Goal: Information Seeking & Learning: Learn about a topic

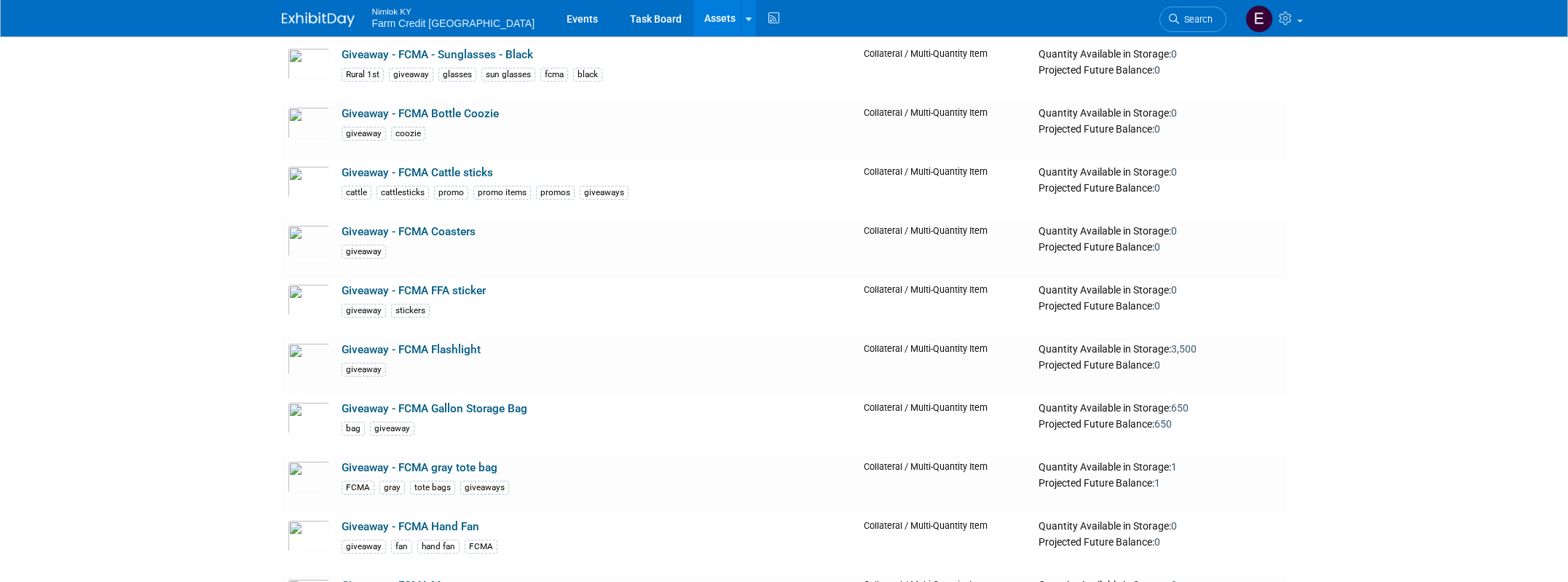
scroll to position [6554, 0]
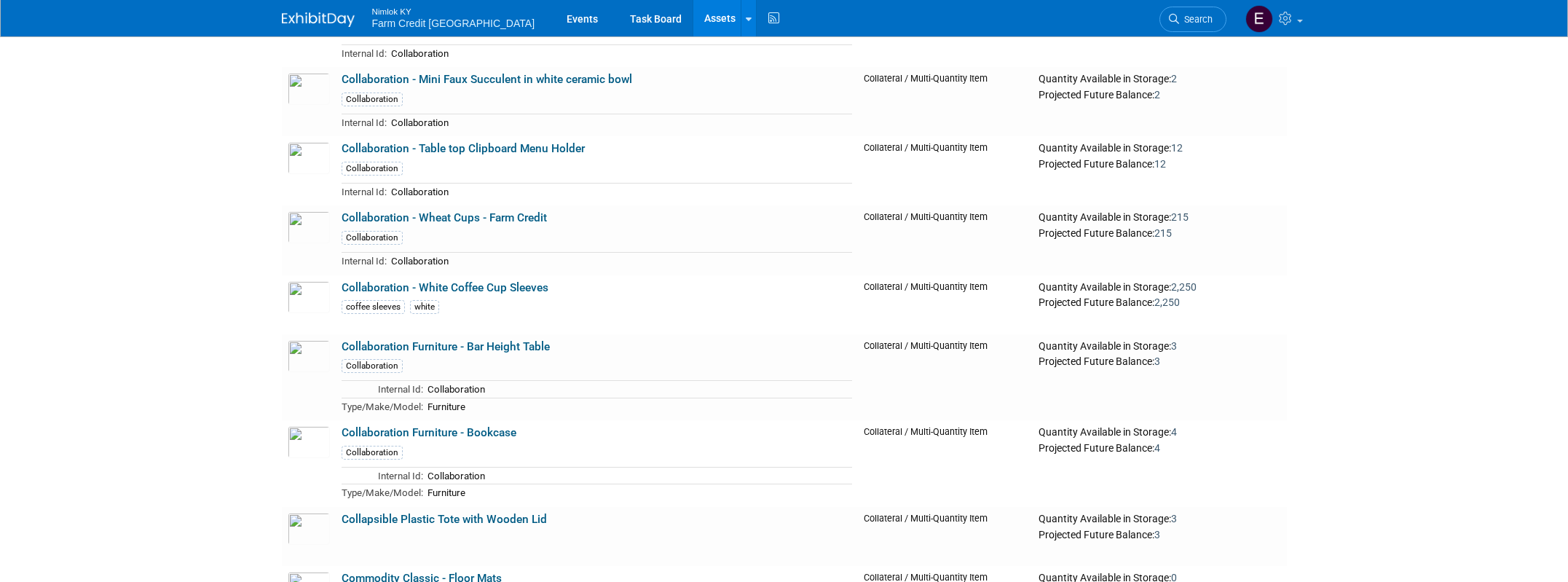
scroll to position [8419, 0]
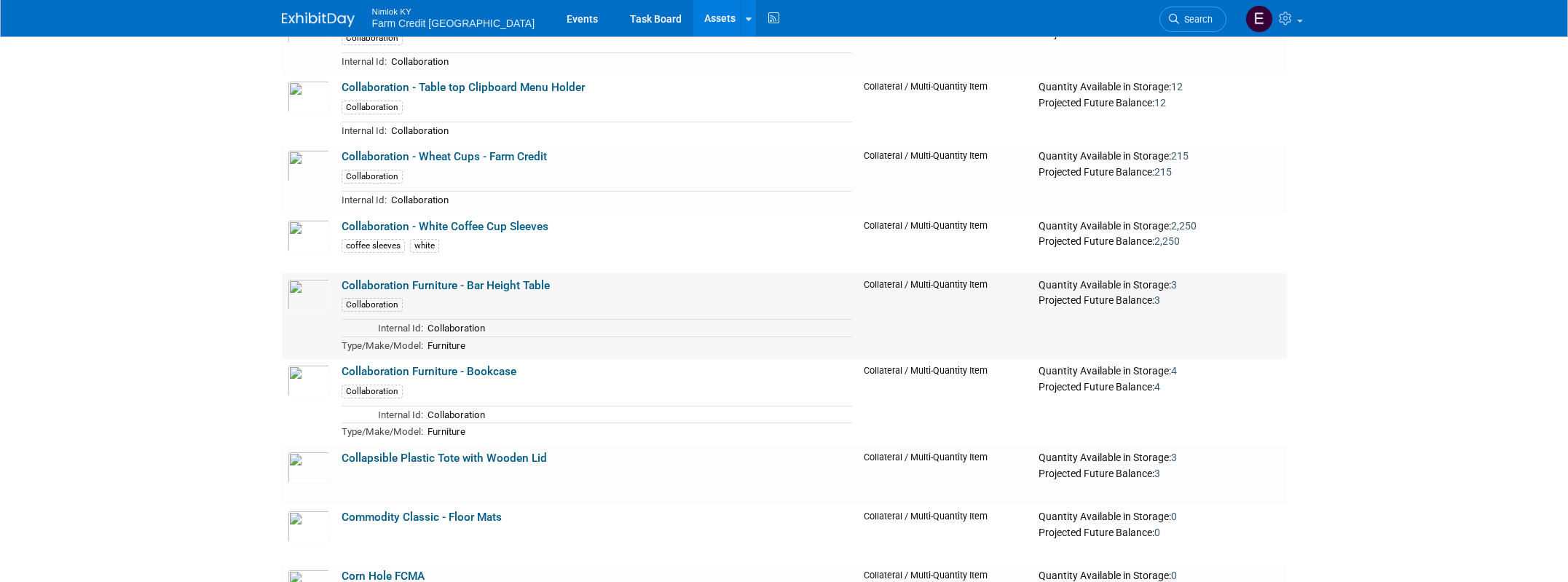
click at [405, 282] on link "Collaboration Furniture - Bar Height Table" at bounding box center [445, 286] width 208 height 13
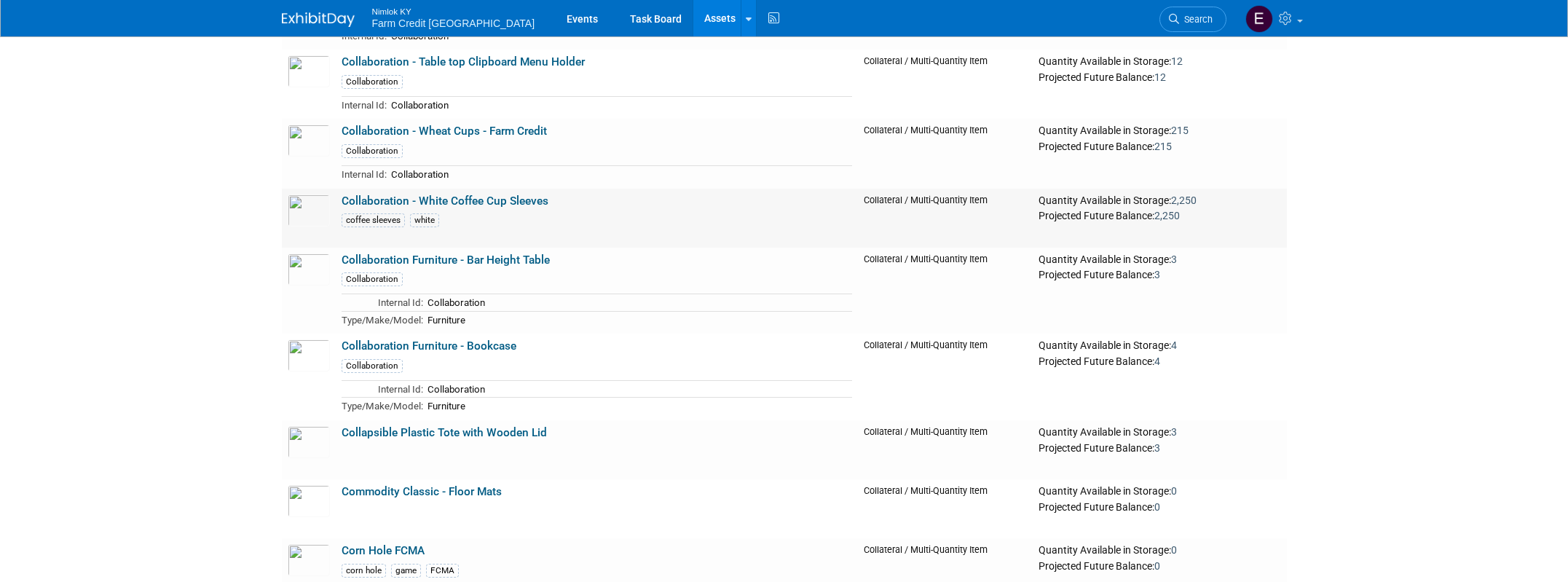
scroll to position [19125, 0]
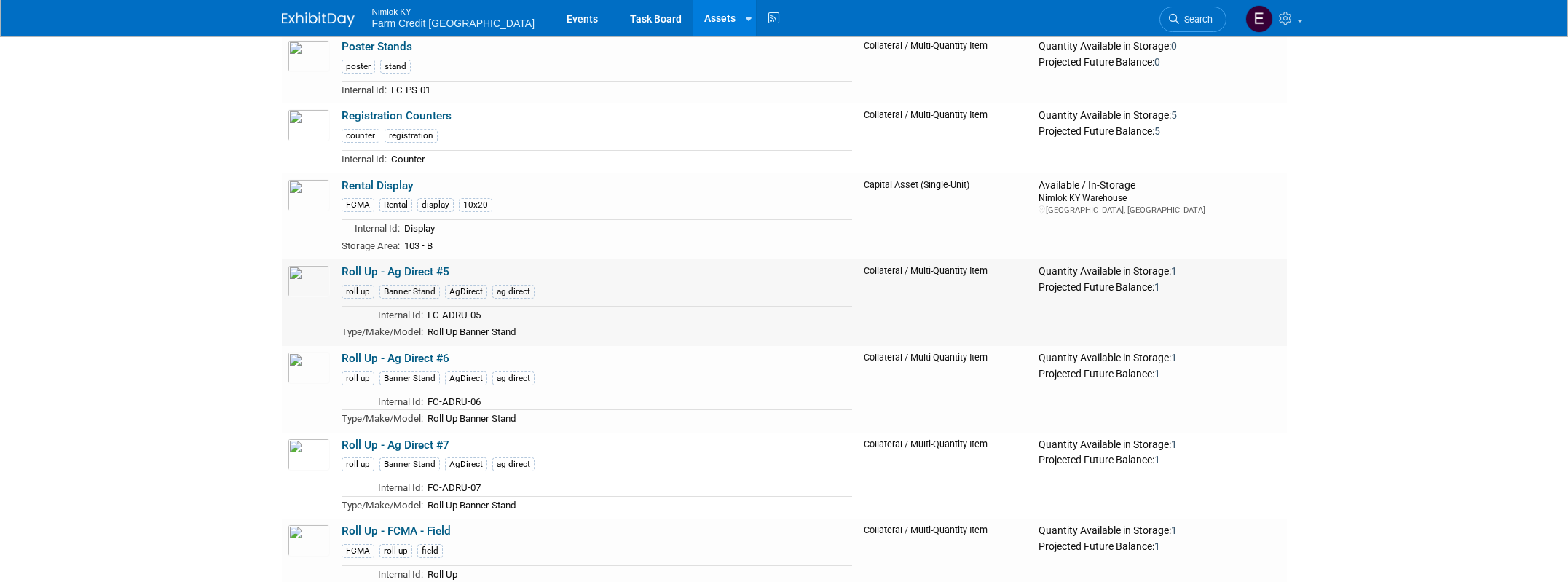
click at [398, 266] on link "Roll Up - Ag Direct #5" at bounding box center [395, 271] width 108 height 13
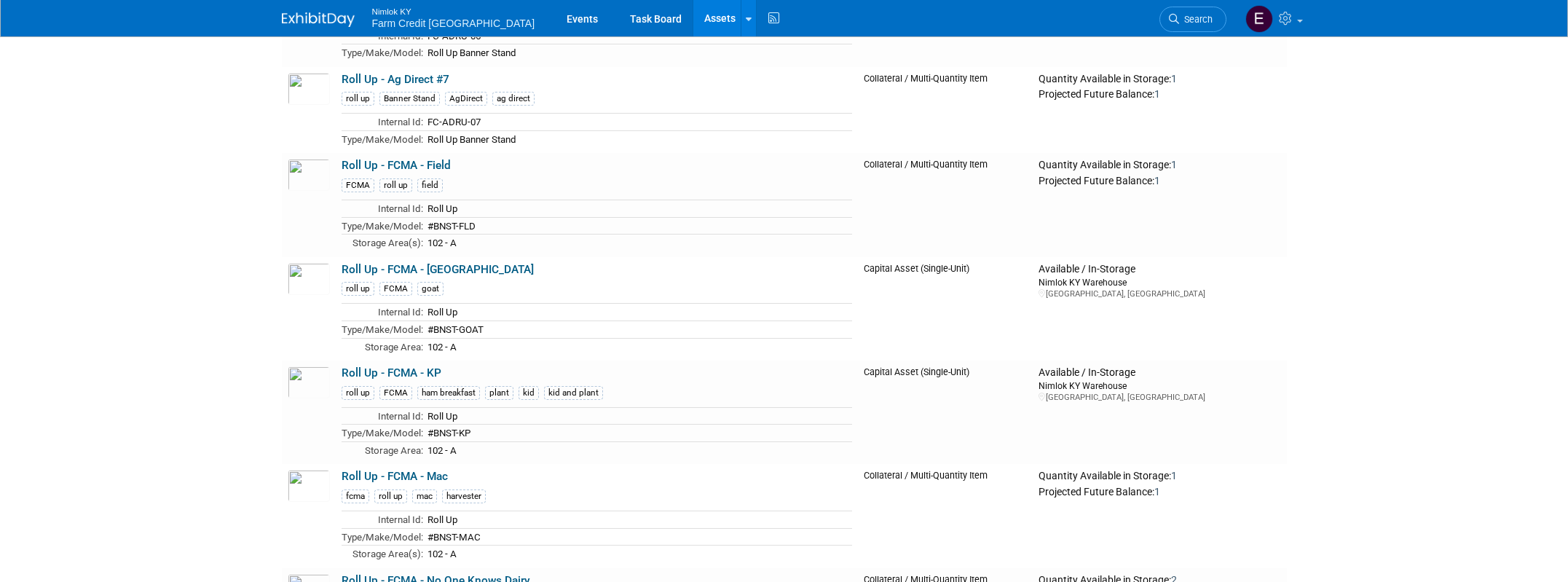
scroll to position [19509, 0]
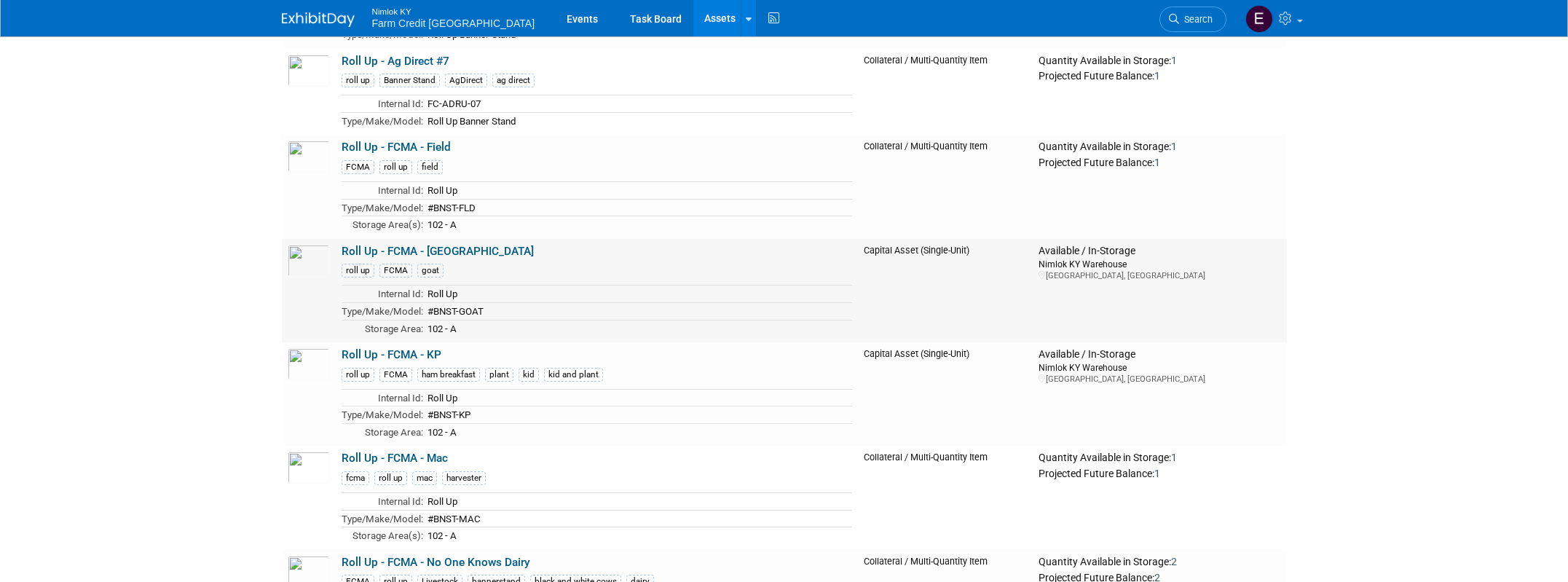
click at [381, 253] on link "Roll Up - FCMA - Goat" at bounding box center [437, 251] width 192 height 13
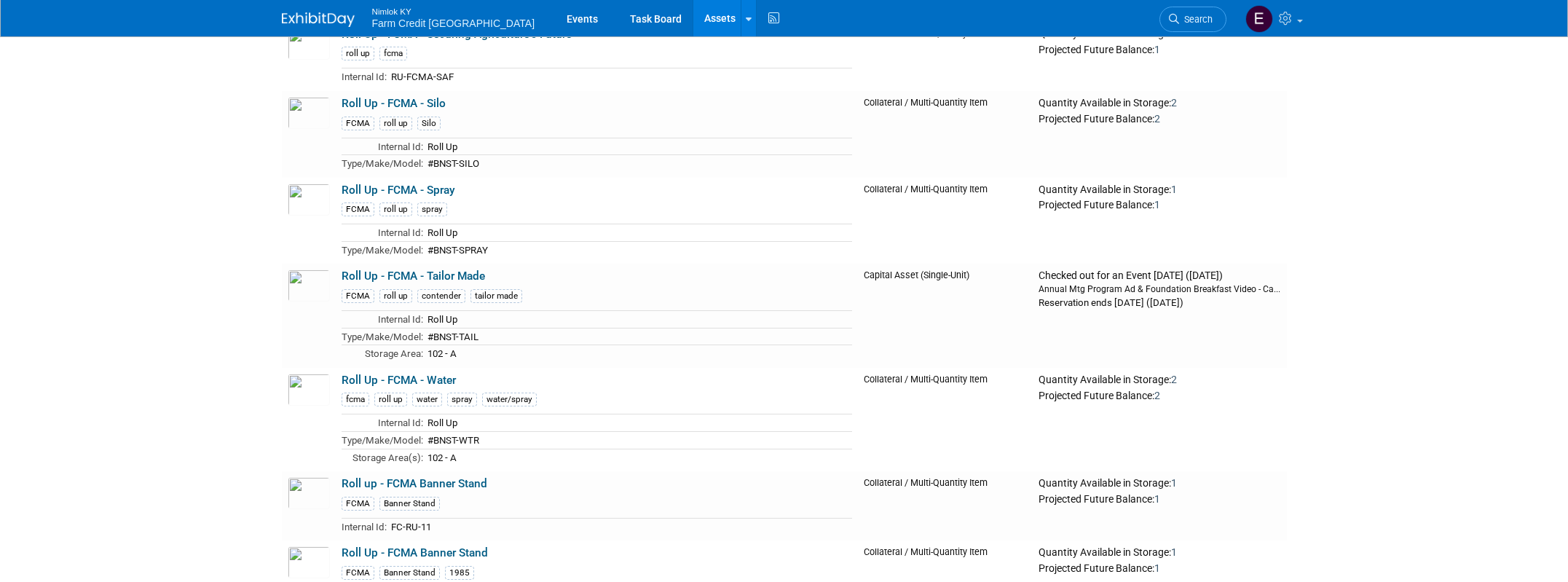
scroll to position [20530, 0]
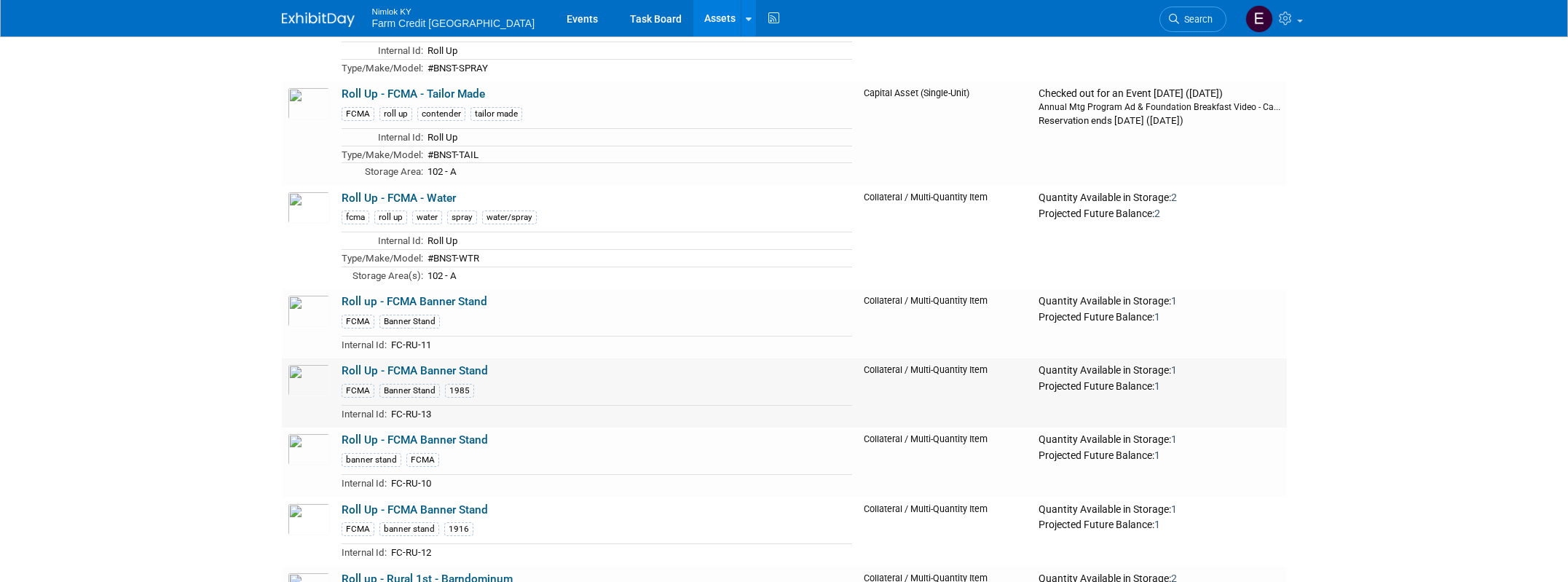
click at [464, 365] on link "Roll Up - FCMA Banner Stand" at bounding box center [414, 370] width 147 height 13
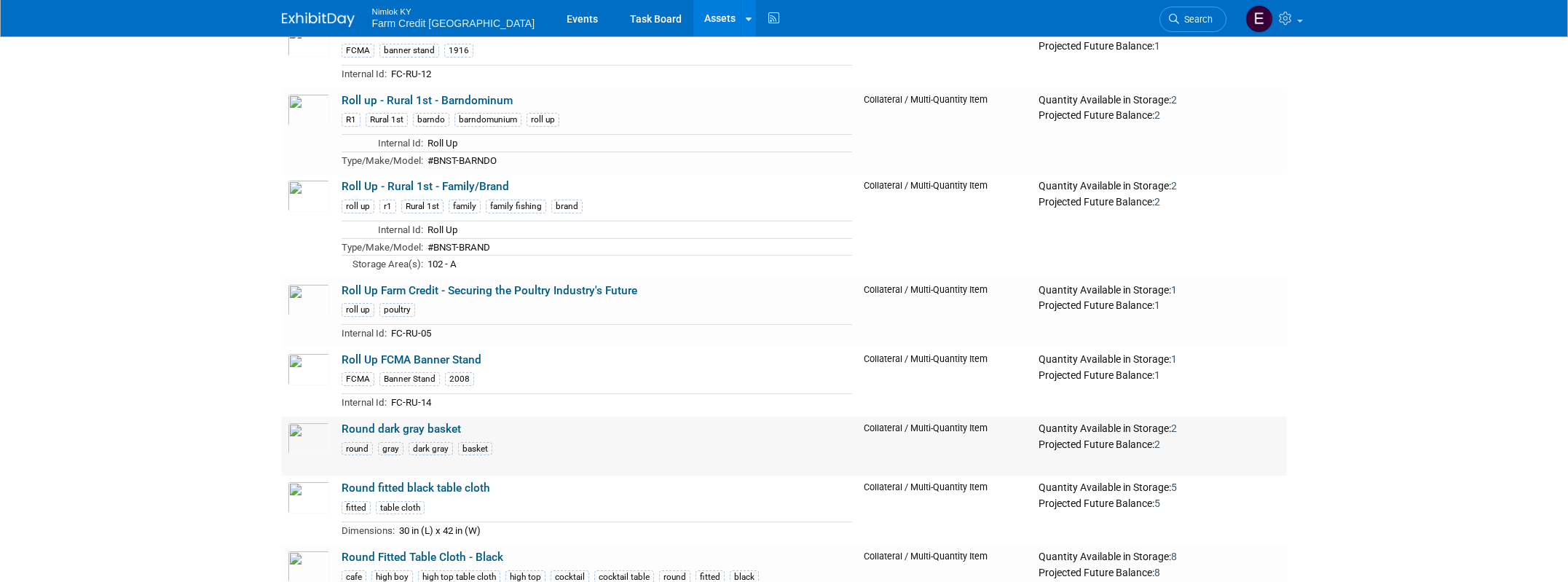
scroll to position [20910, 0]
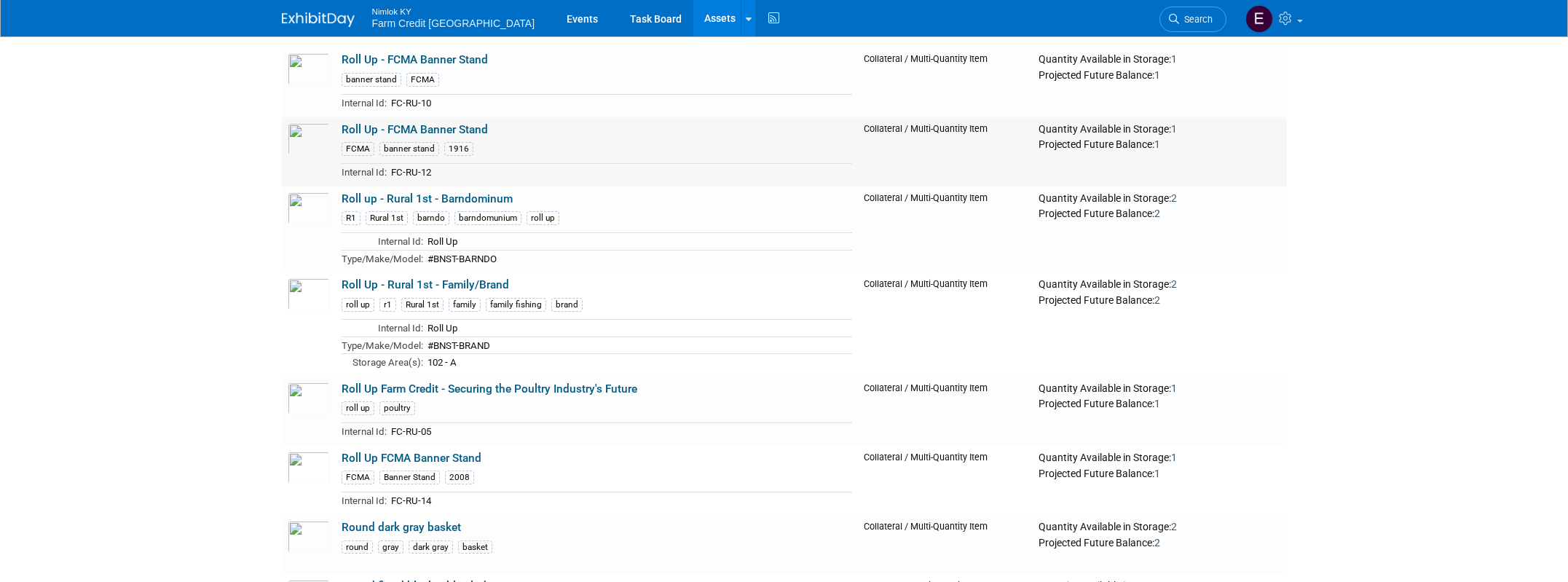
click at [409, 126] on link "Roll Up - FCMA Banner Stand" at bounding box center [414, 129] width 147 height 13
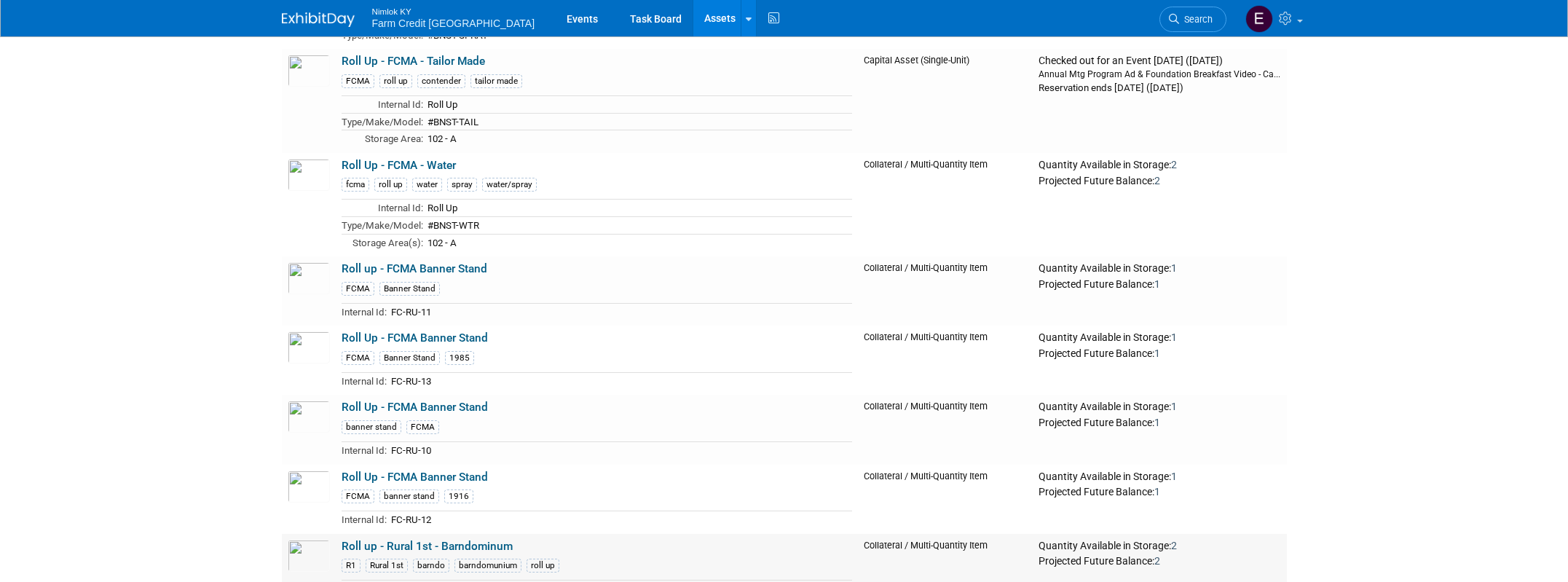
scroll to position [20544, 0]
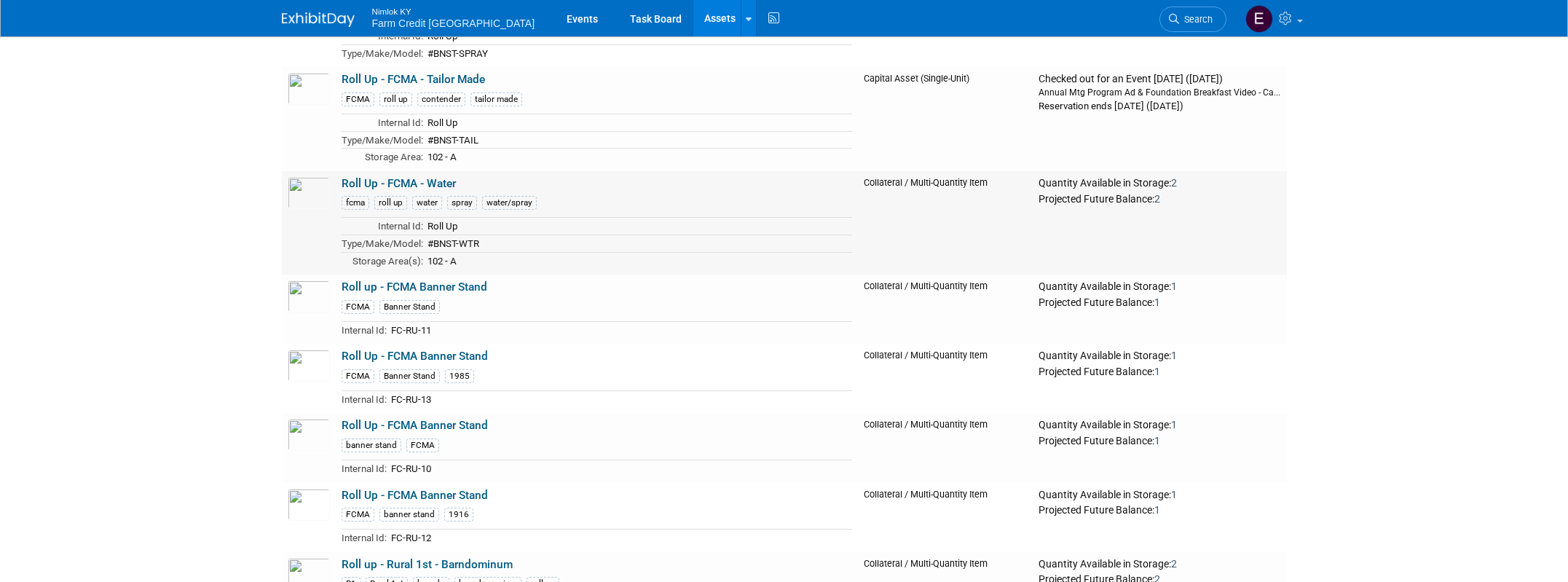
click at [428, 177] on link "Roll Up - FCMA - Water" at bounding box center [399, 184] width 115 height 13
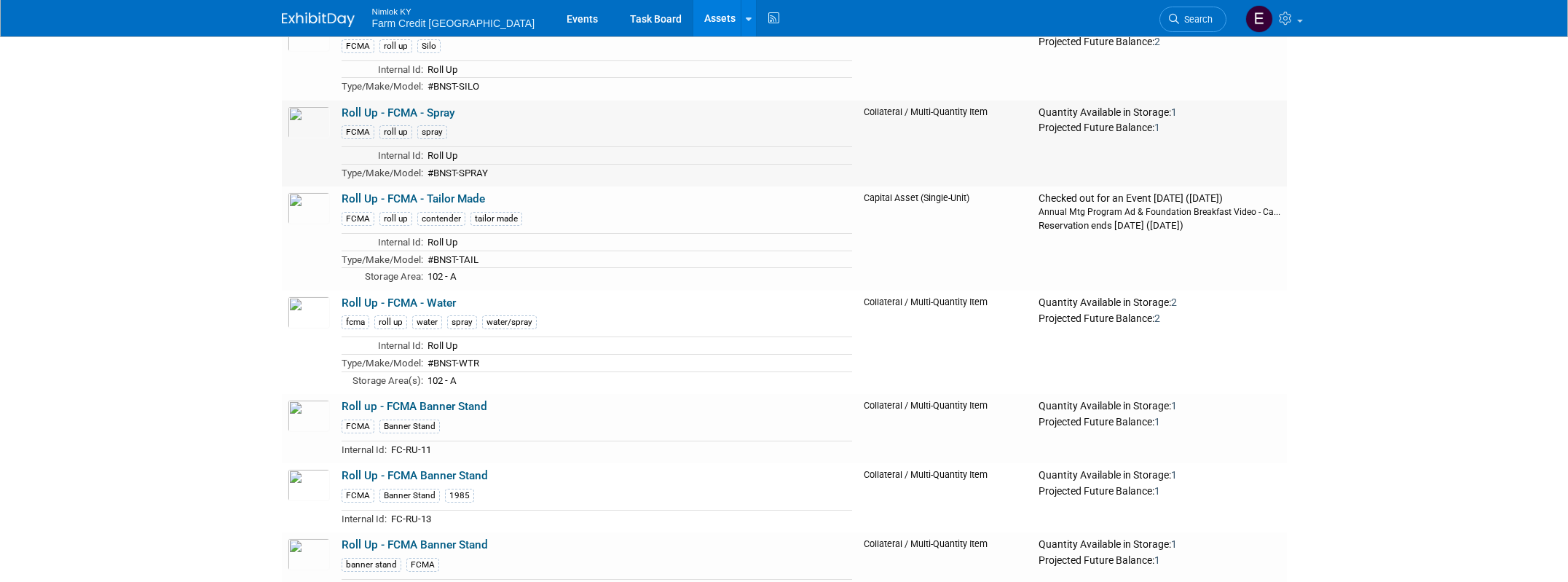
scroll to position [20409, 0]
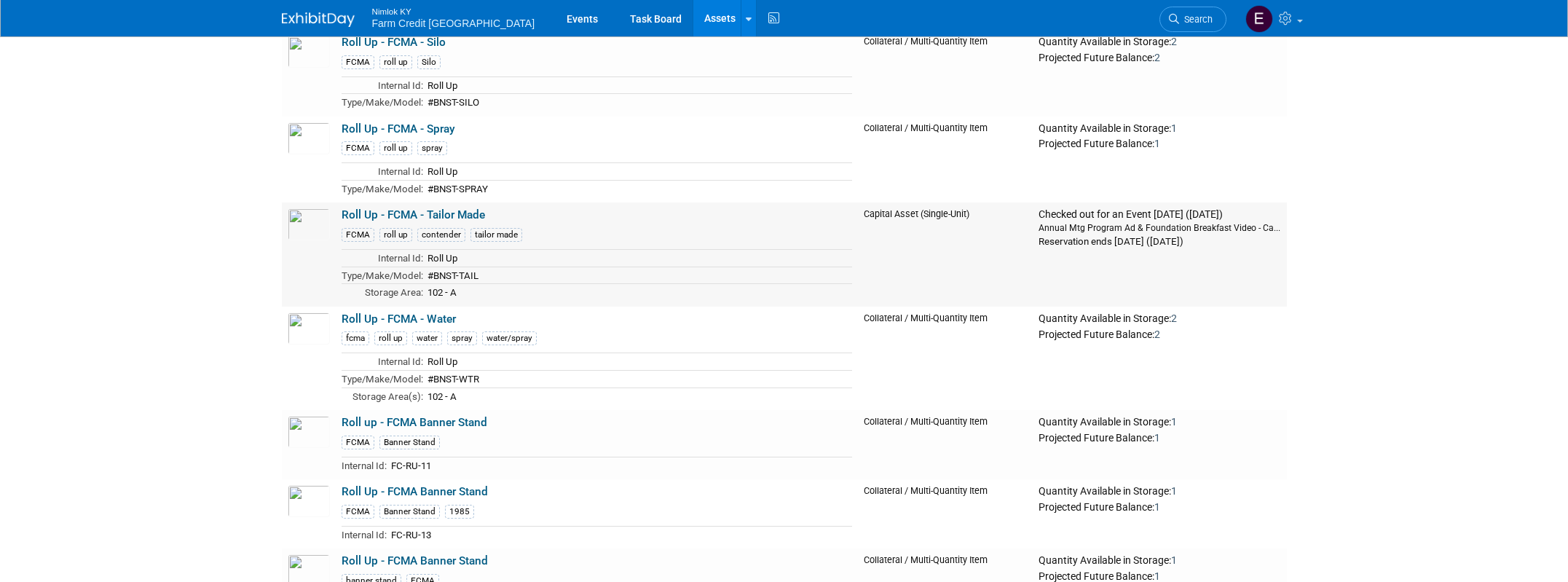
click at [439, 207] on td "Roll Up - FCMA - Tailor Made FCMA roll up contender tailor made Internal Id: Ro…" at bounding box center [597, 254] width 523 height 104
click at [443, 210] on link "Roll Up - FCMA - Tailor Made" at bounding box center [413, 214] width 144 height 13
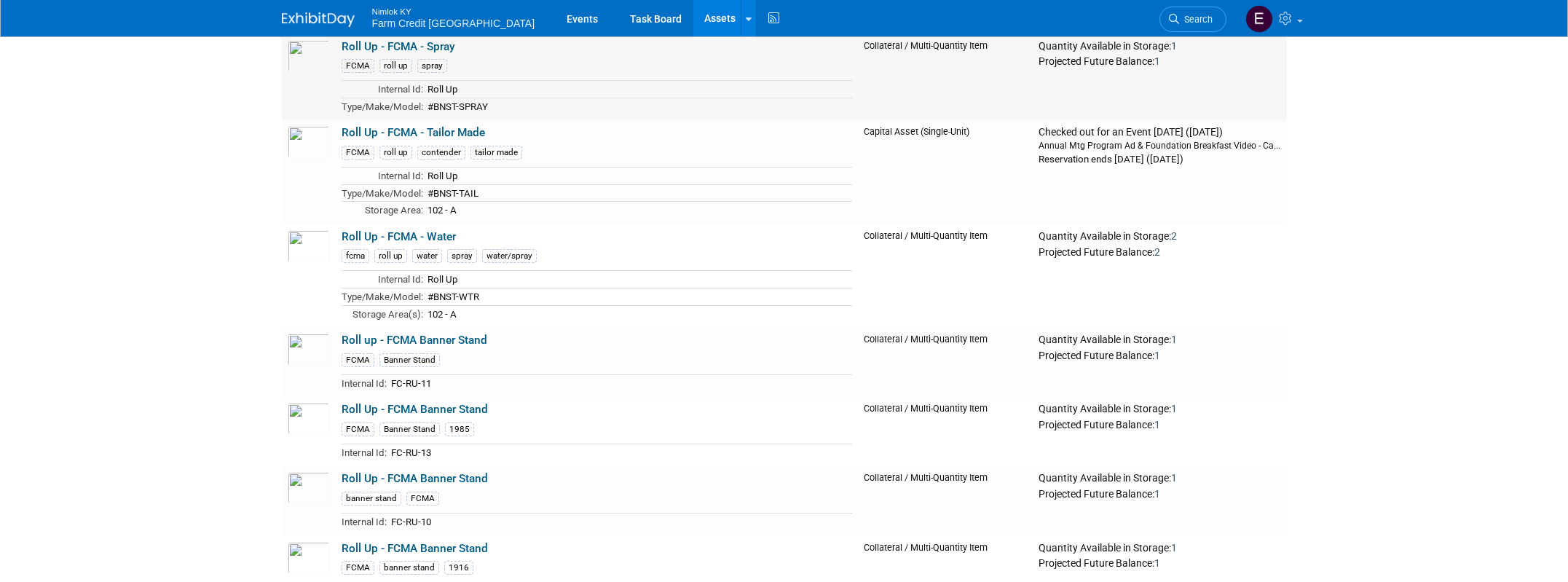
scroll to position [20218, 0]
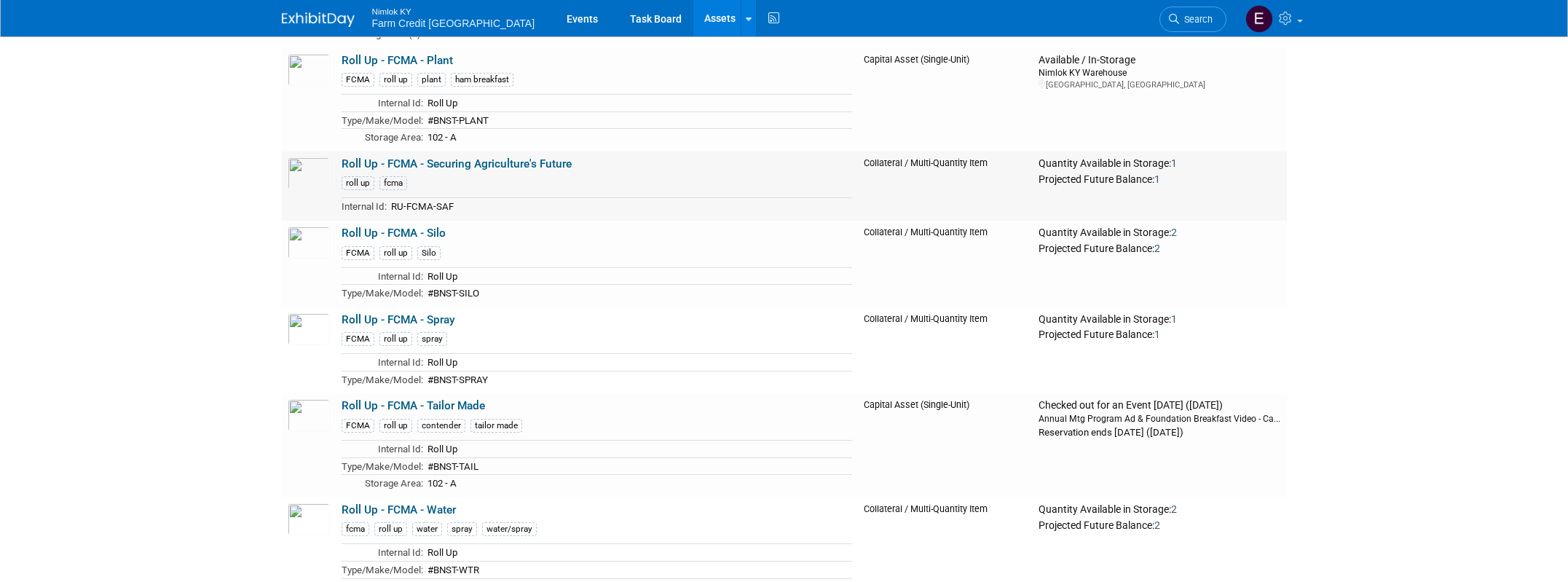
click at [392, 158] on link "Roll Up - FCMA - Securing Agriculture's Future" at bounding box center [456, 163] width 230 height 13
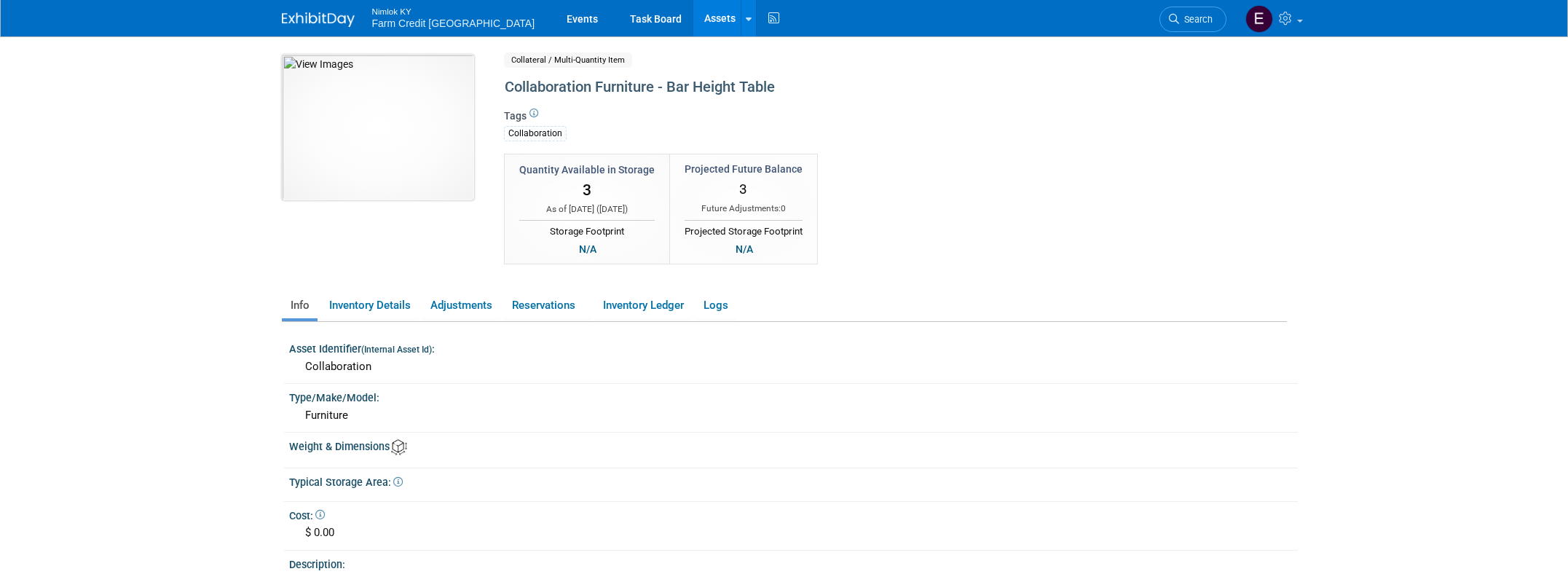
click at [384, 140] on img at bounding box center [377, 128] width 192 height 146
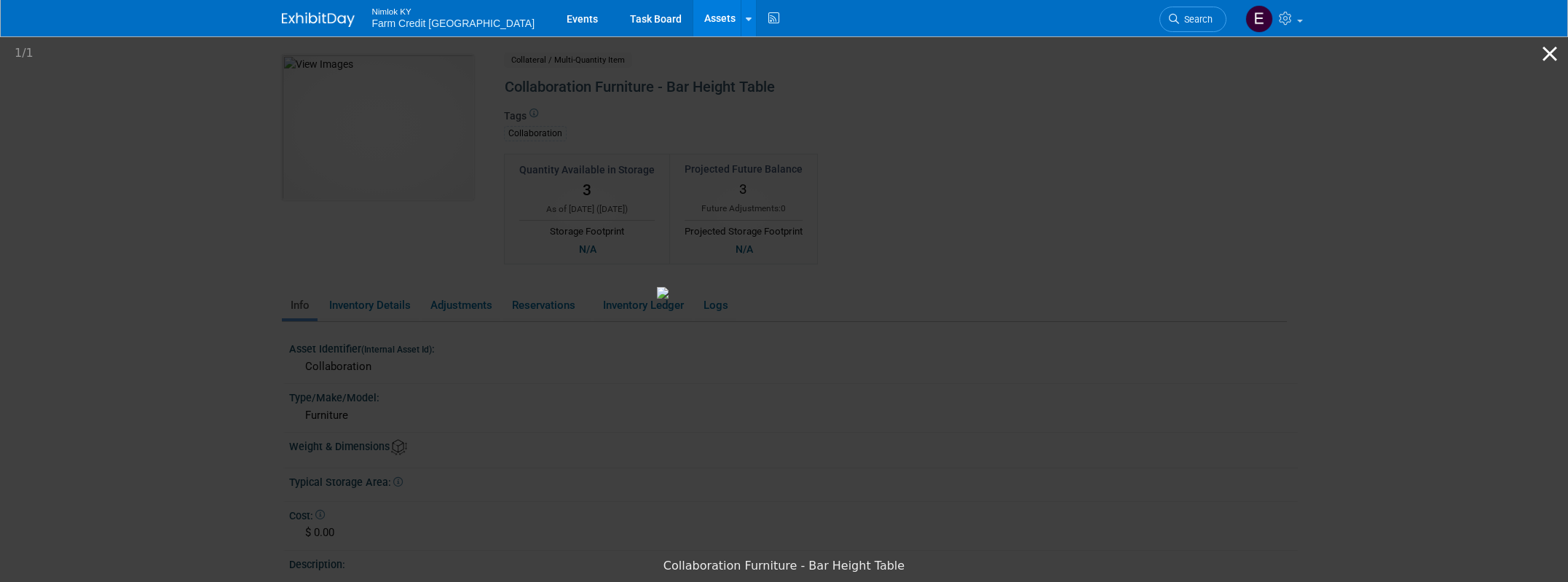
click at [1550, 56] on button "Close gallery" at bounding box center [1550, 53] width 36 height 35
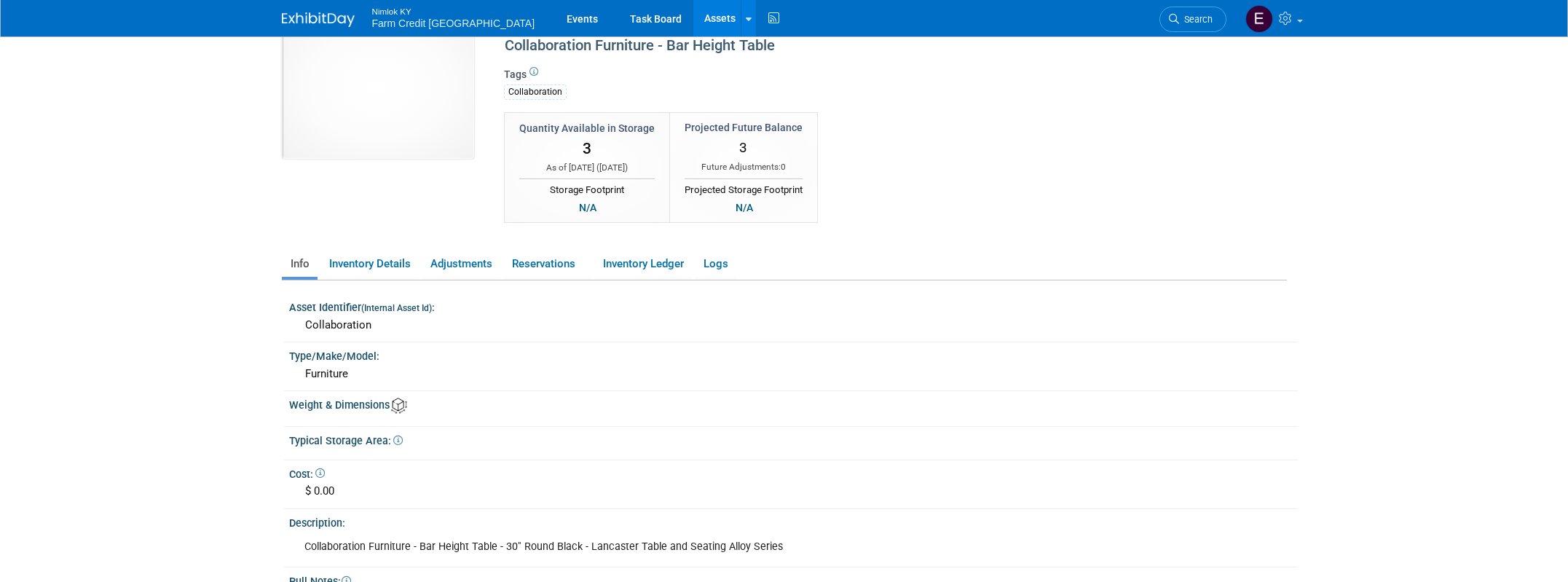
scroll to position [243, 0]
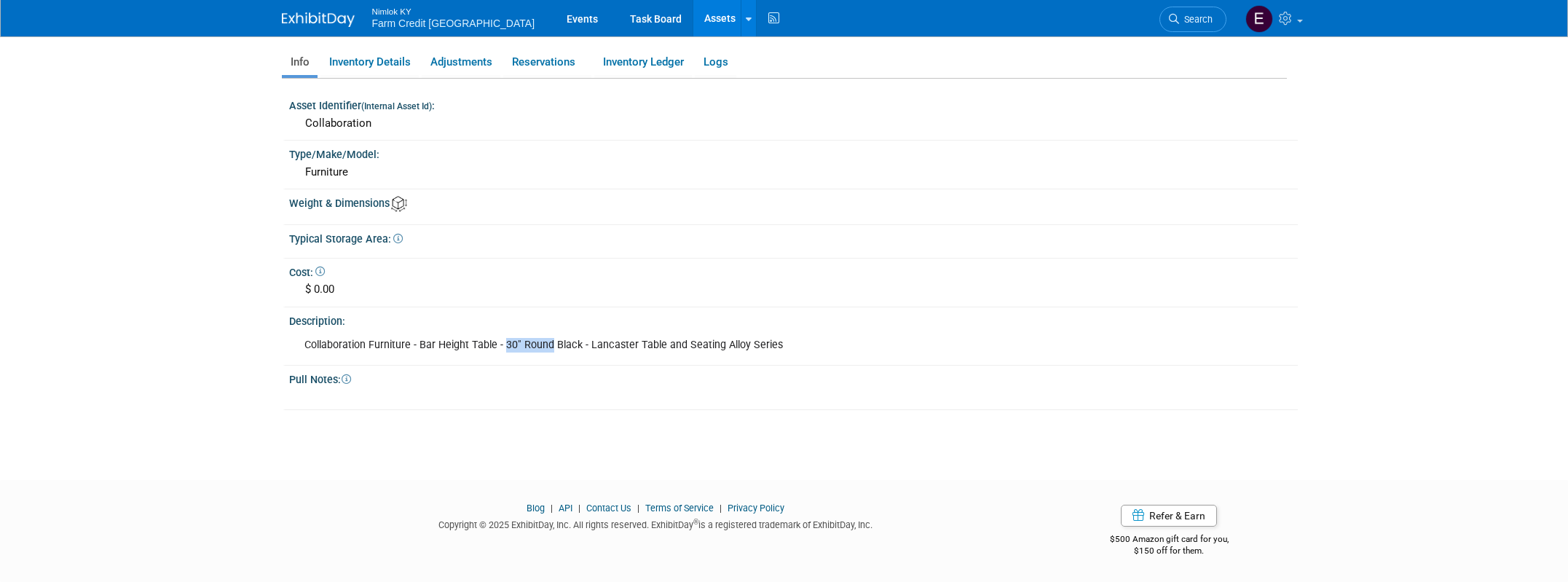
drag, startPoint x: 545, startPoint y: 344, endPoint x: 502, endPoint y: 342, distance: 43.0
click at [502, 342] on div "Collaboration Furniture - Bar Height Table - 30" Round Black - Lancaster Table …" at bounding box center [700, 344] width 812 height 29
copy div "30" Round"
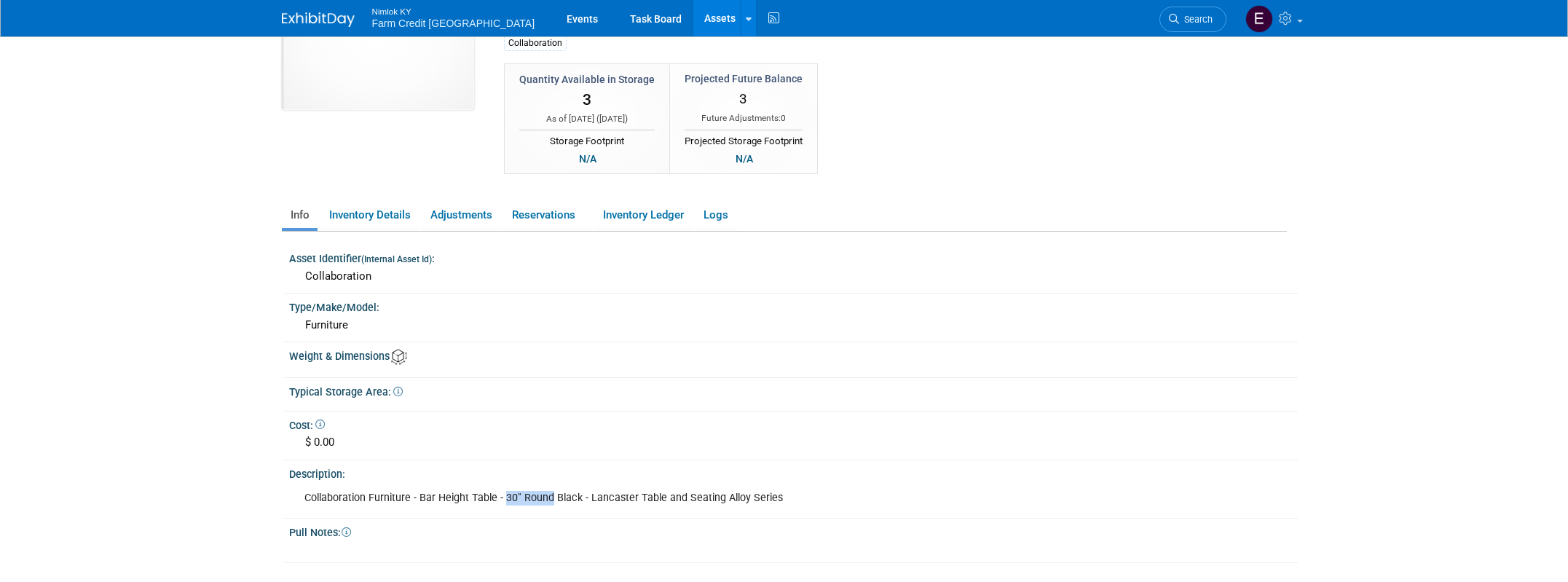
scroll to position [0, 0]
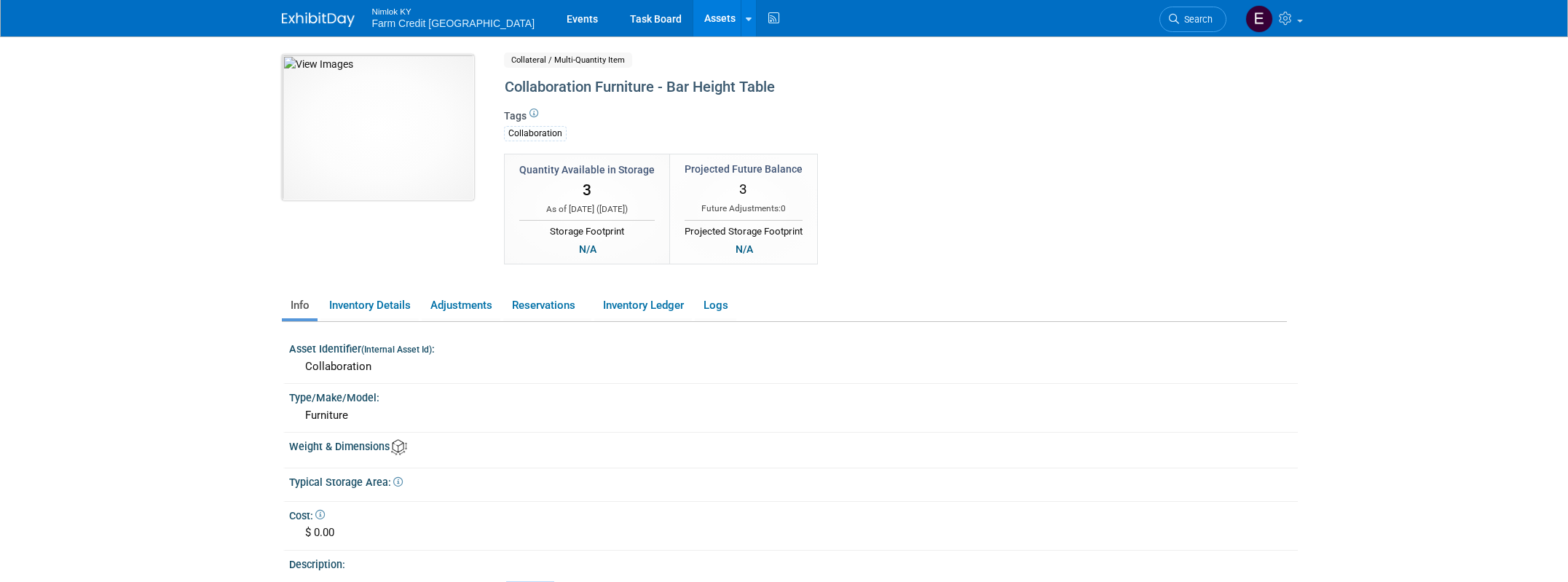
click at [394, 164] on img at bounding box center [377, 128] width 192 height 146
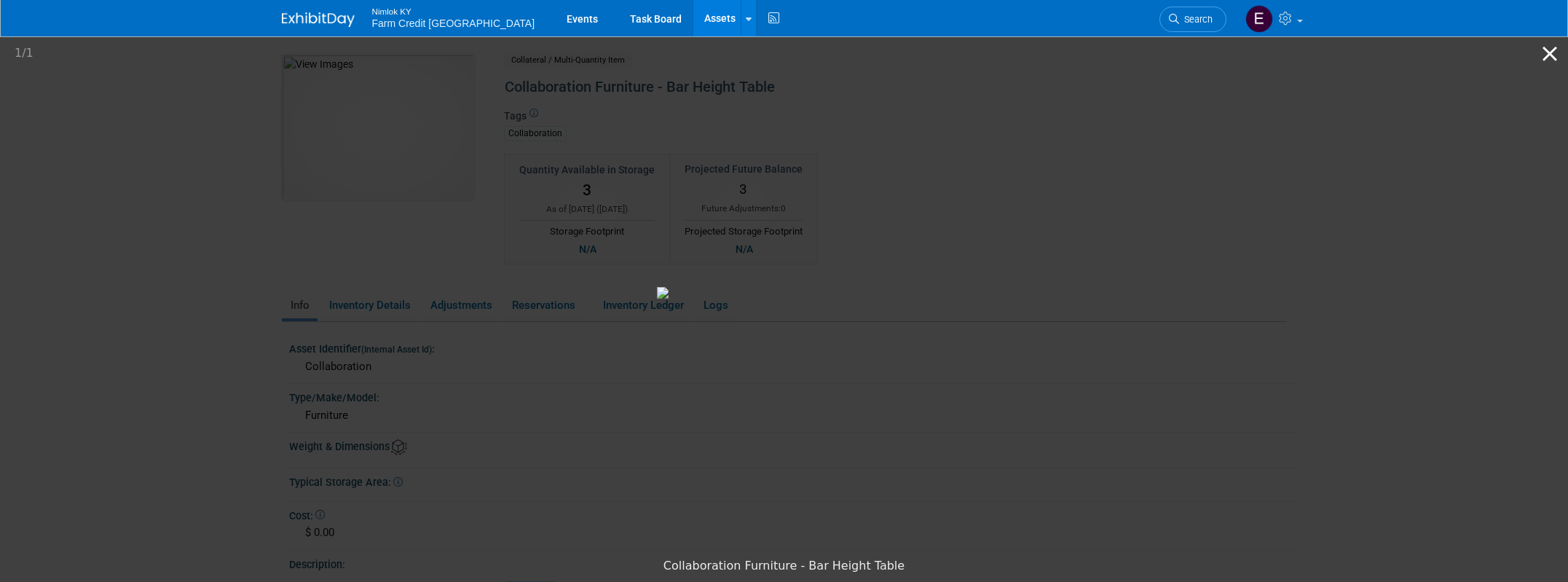
click at [1551, 57] on button "Close gallery" at bounding box center [1550, 53] width 36 height 35
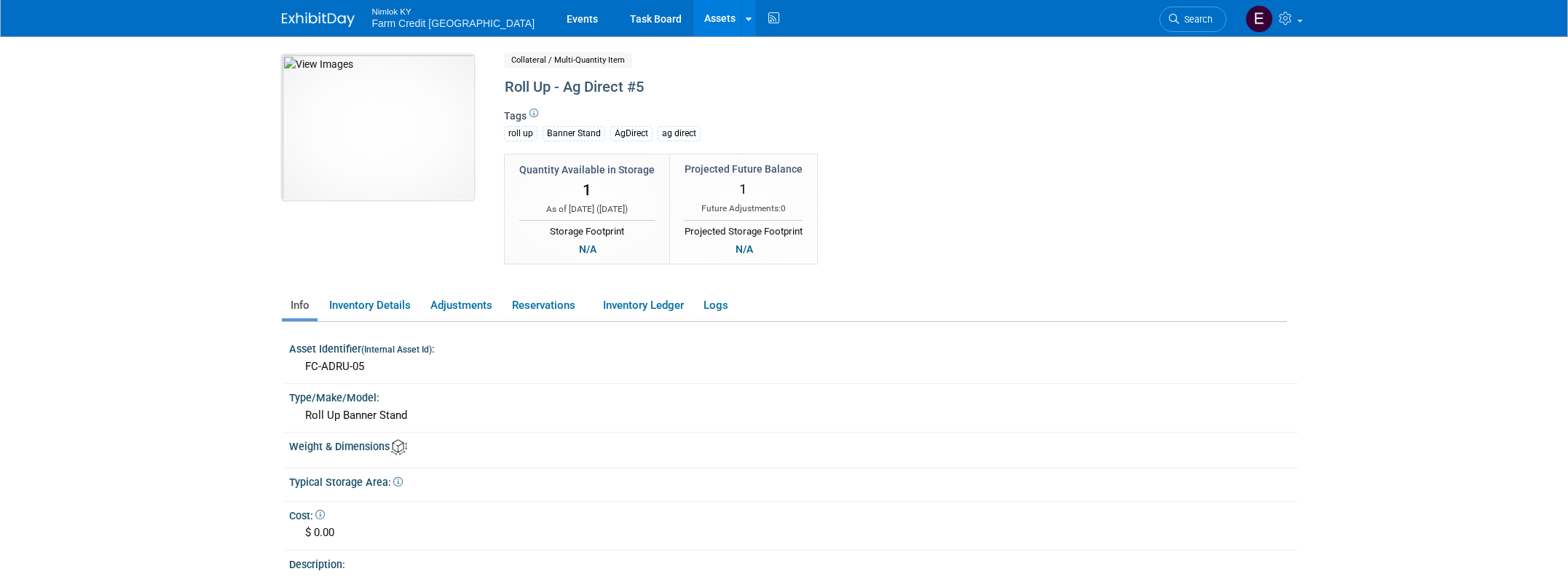
click at [393, 187] on img at bounding box center [377, 128] width 192 height 146
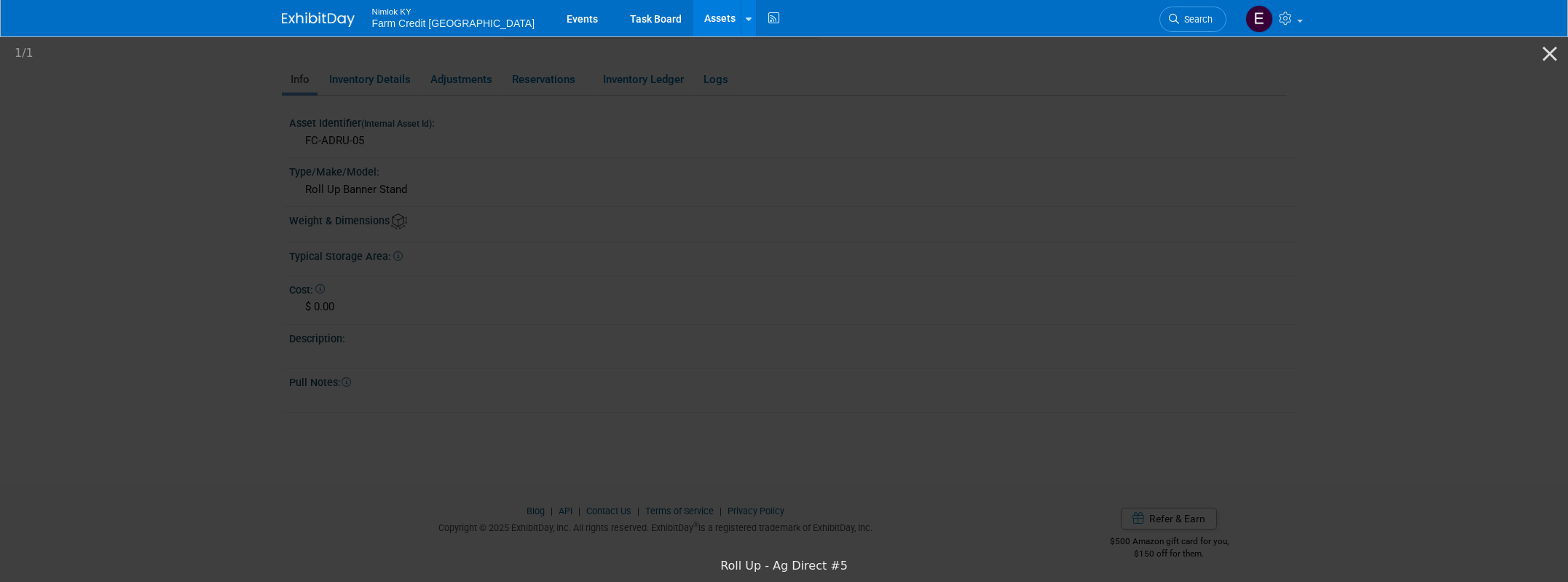
scroll to position [228, 0]
click at [1540, 60] on button "Close gallery" at bounding box center [1550, 53] width 36 height 35
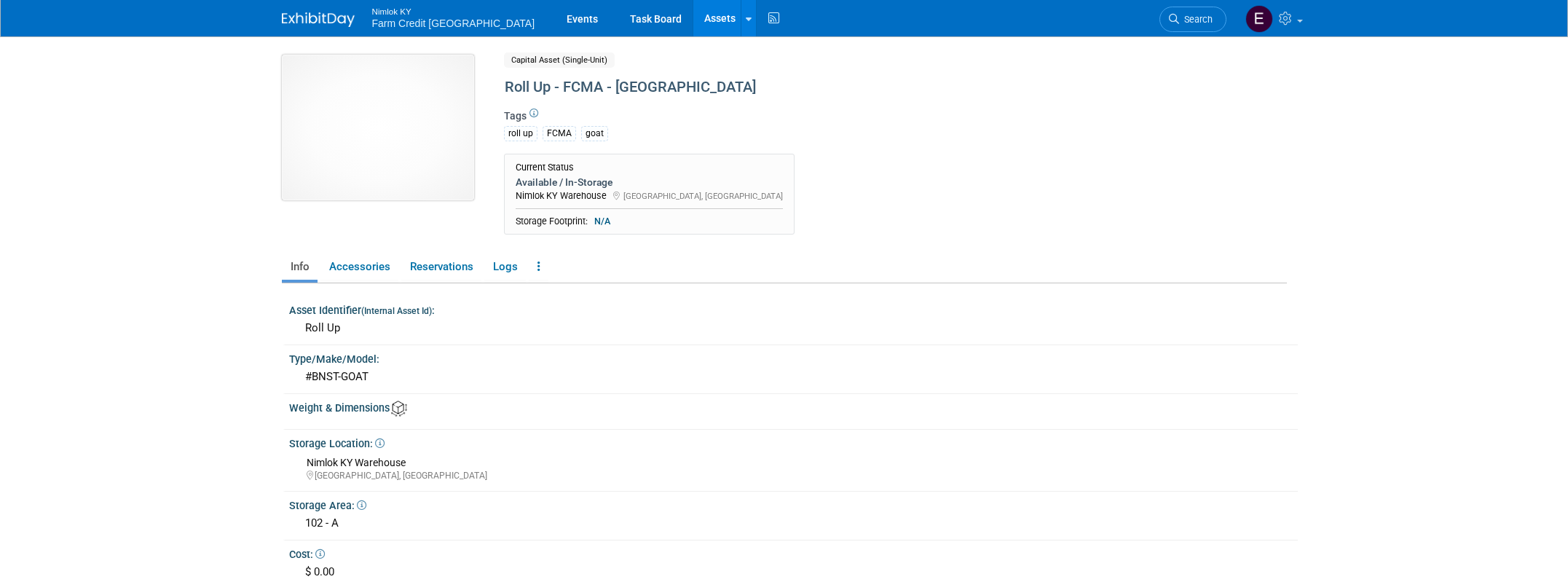
click at [357, 184] on img at bounding box center [377, 128] width 192 height 146
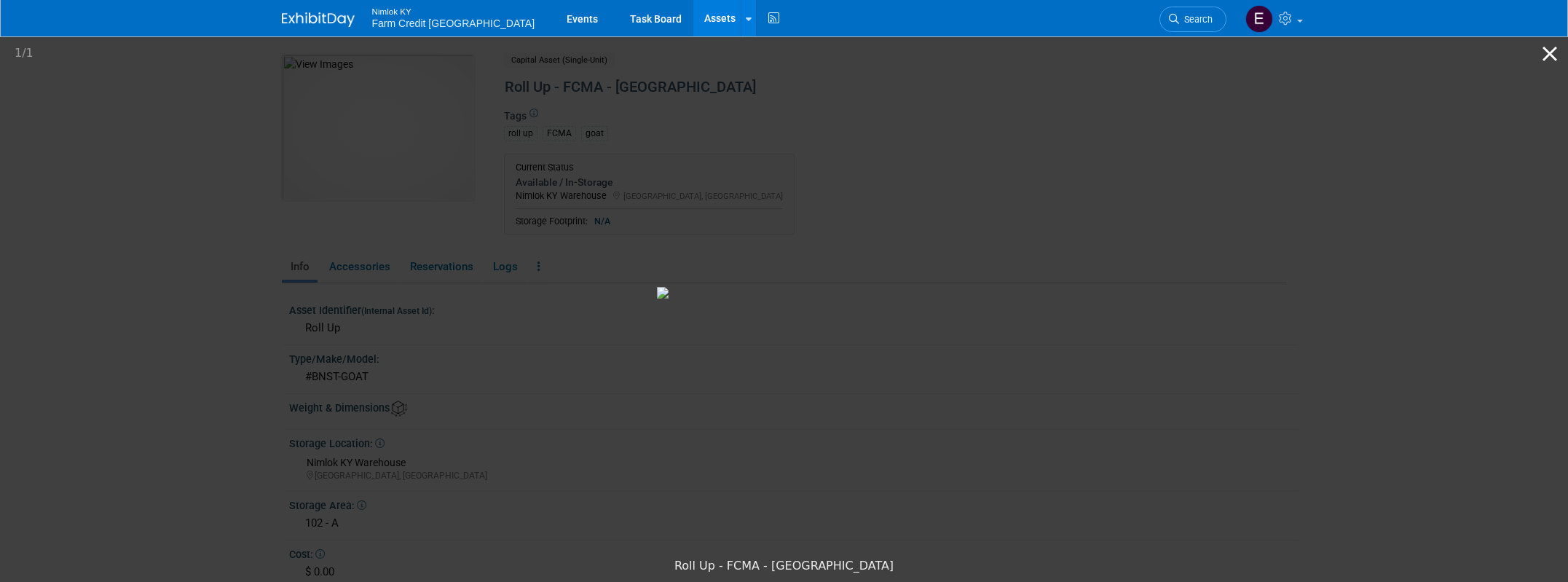
click at [1552, 56] on button "Close gallery" at bounding box center [1550, 53] width 36 height 35
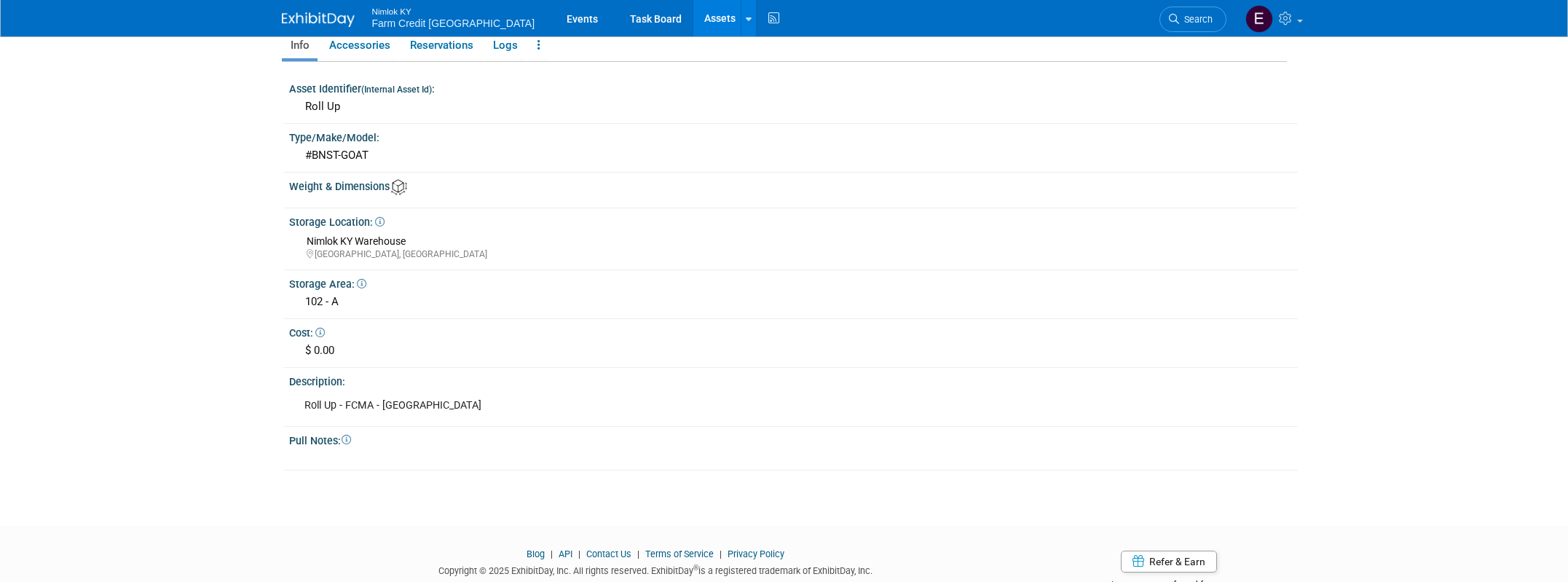
scroll to position [267, 0]
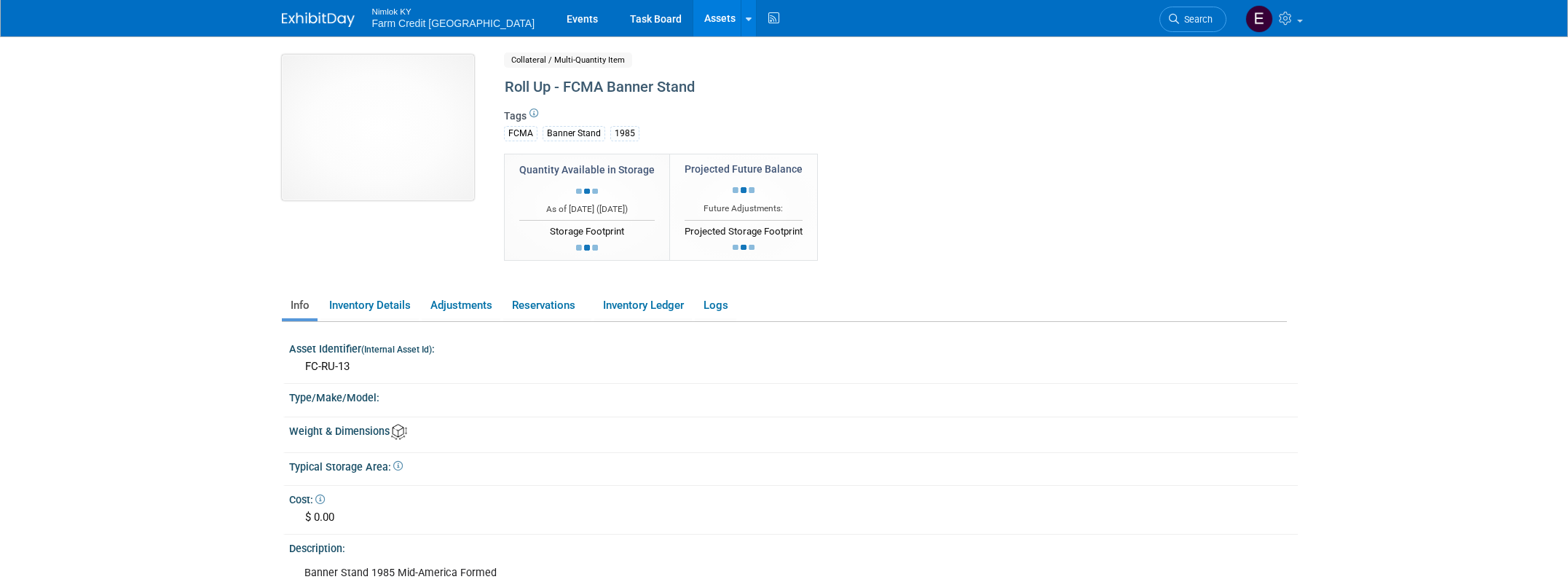
click at [395, 147] on img at bounding box center [377, 128] width 192 height 146
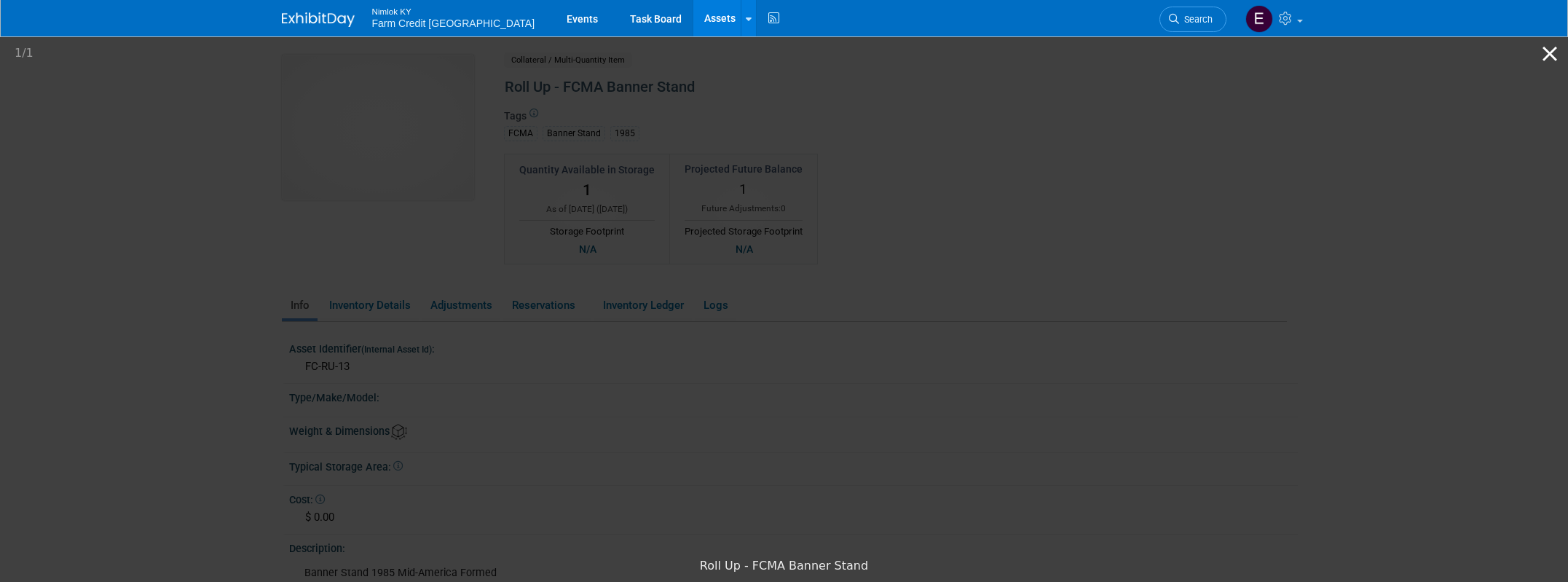
click at [1548, 62] on button "Close gallery" at bounding box center [1550, 53] width 36 height 35
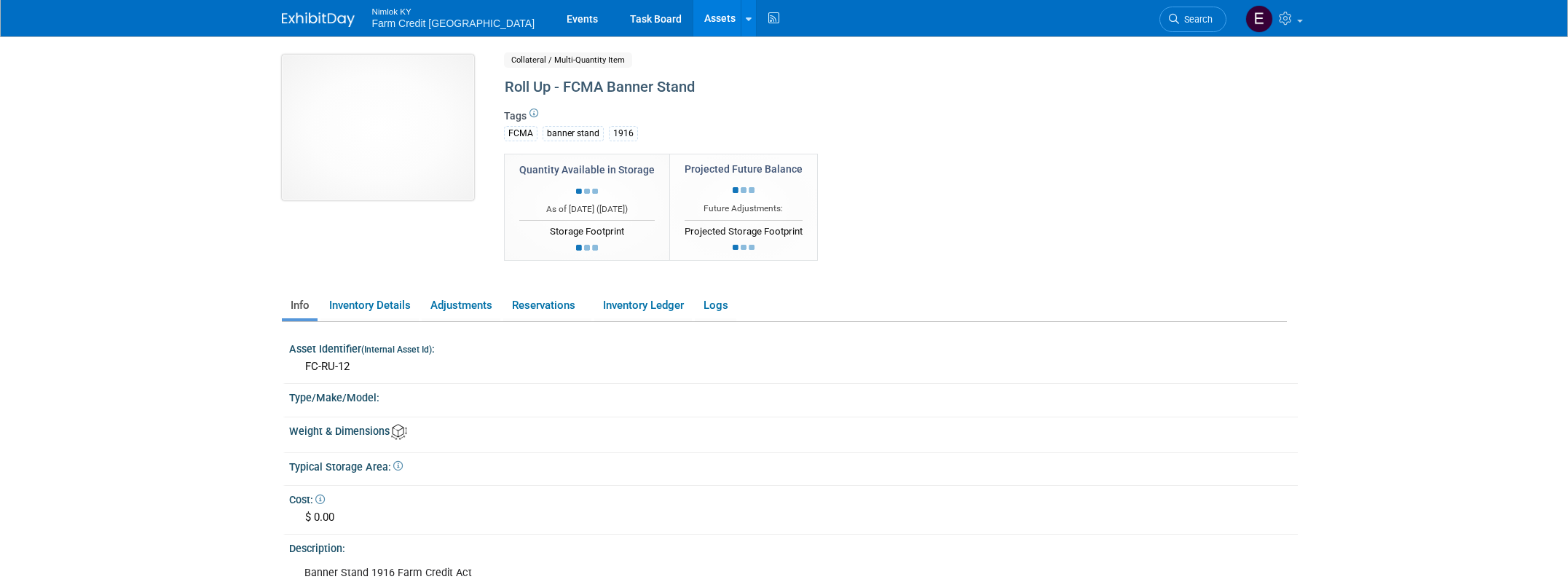
click at [385, 164] on img at bounding box center [377, 128] width 192 height 146
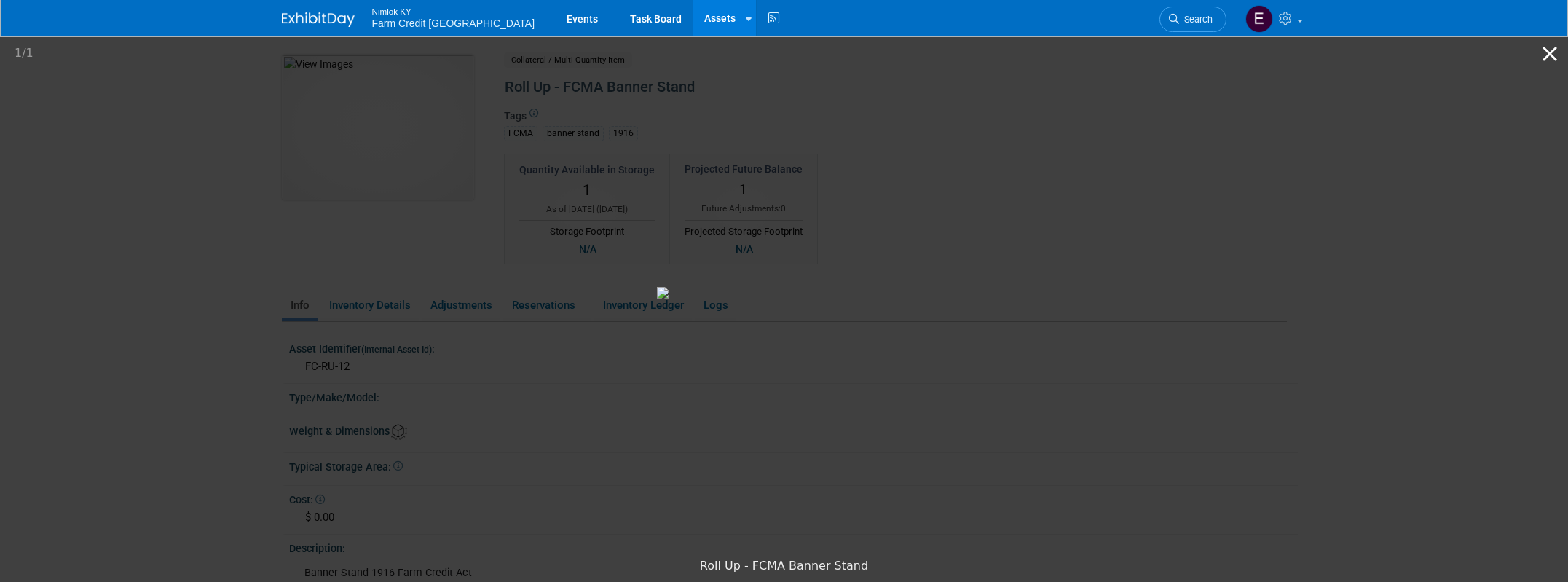
click at [1547, 52] on button "Close gallery" at bounding box center [1550, 53] width 36 height 35
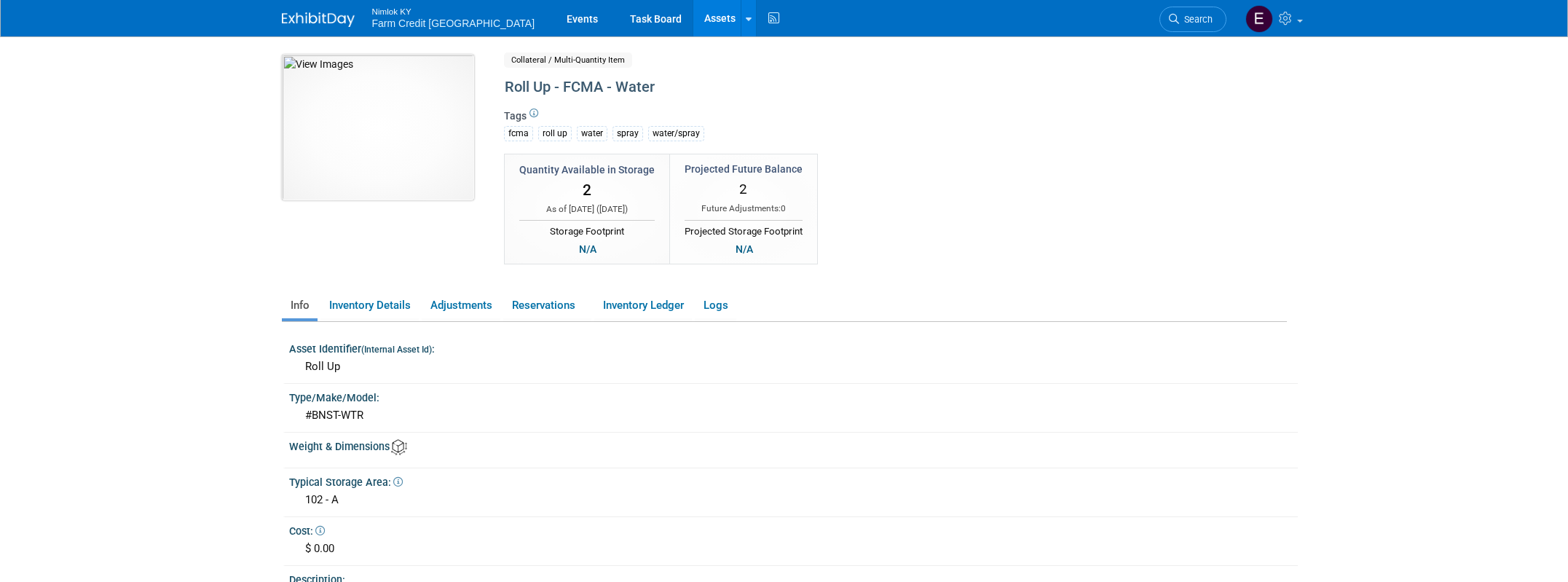
click at [383, 152] on img at bounding box center [377, 128] width 192 height 146
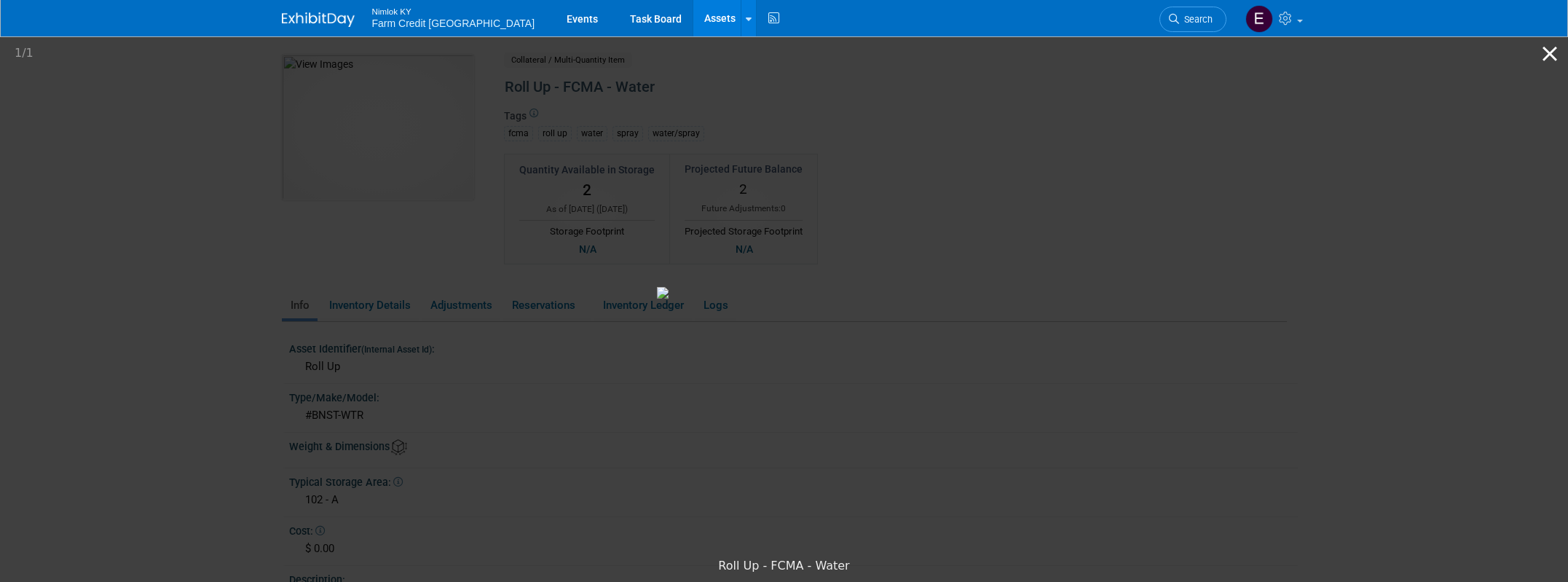
click at [1558, 53] on button "Close gallery" at bounding box center [1550, 53] width 36 height 35
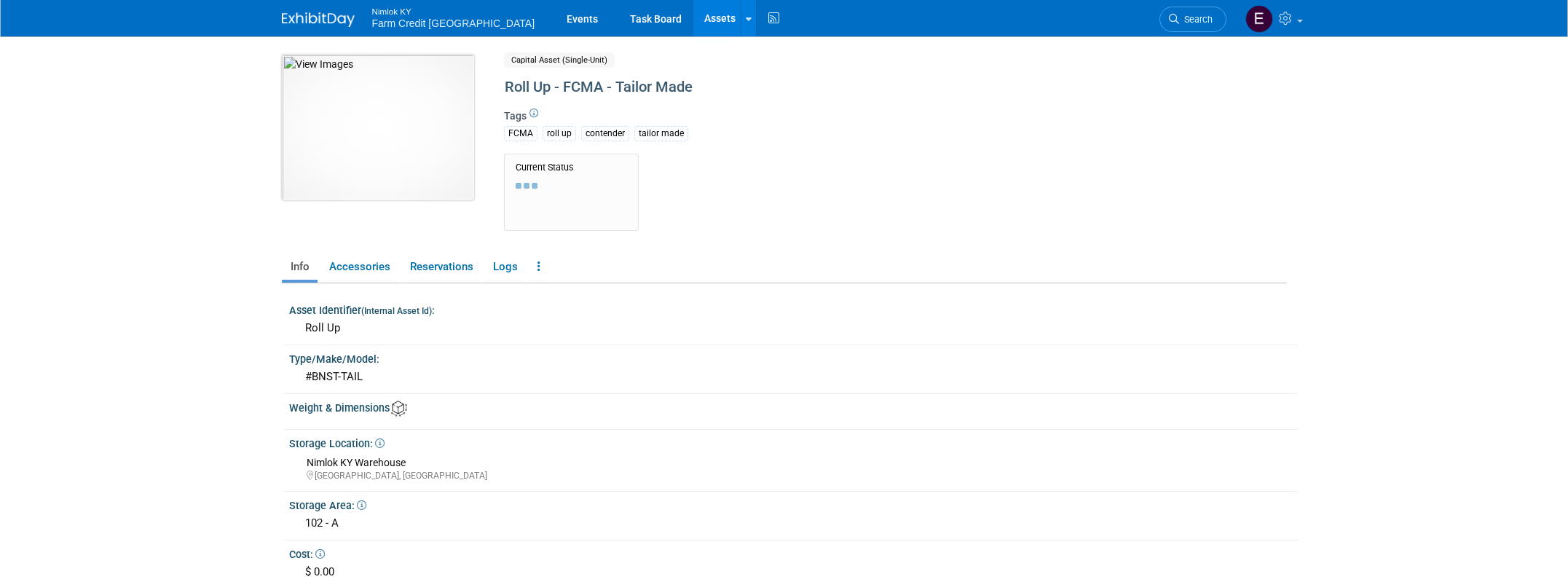
click at [392, 154] on img at bounding box center [377, 128] width 192 height 146
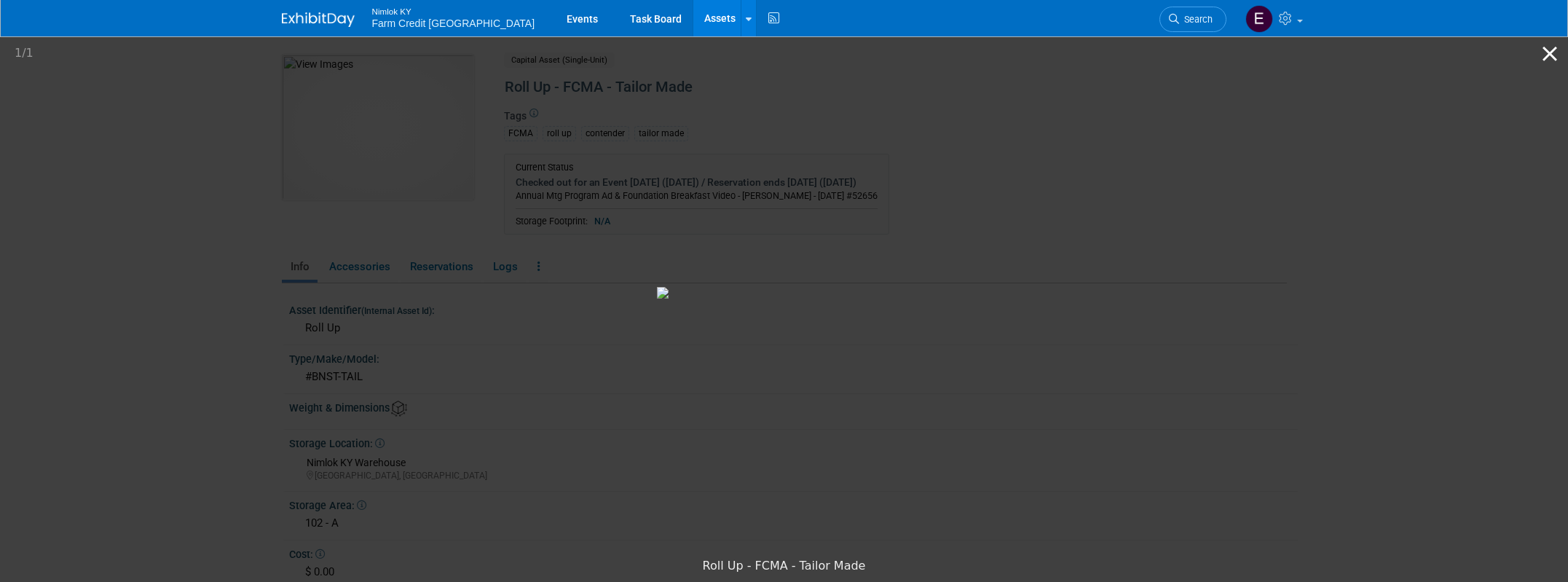
click at [1554, 50] on button "Close gallery" at bounding box center [1550, 53] width 36 height 35
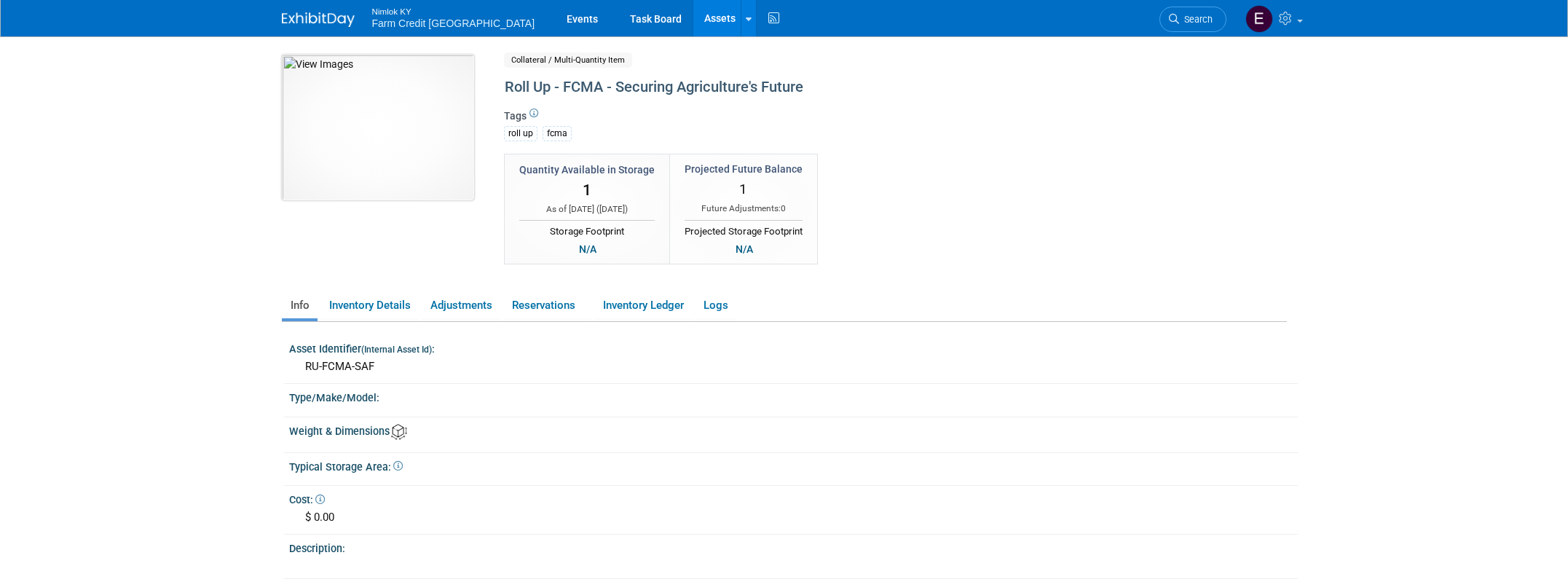
click at [450, 138] on img at bounding box center [377, 128] width 192 height 146
